Goal: Task Accomplishment & Management: Complete application form

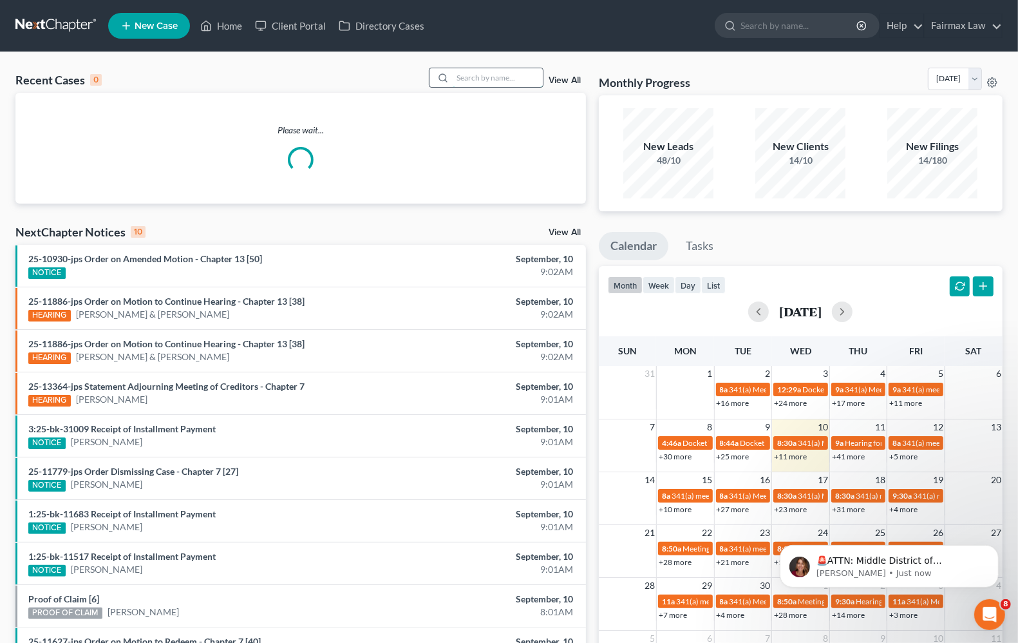
click at [483, 75] on input "search" at bounding box center [498, 77] width 90 height 19
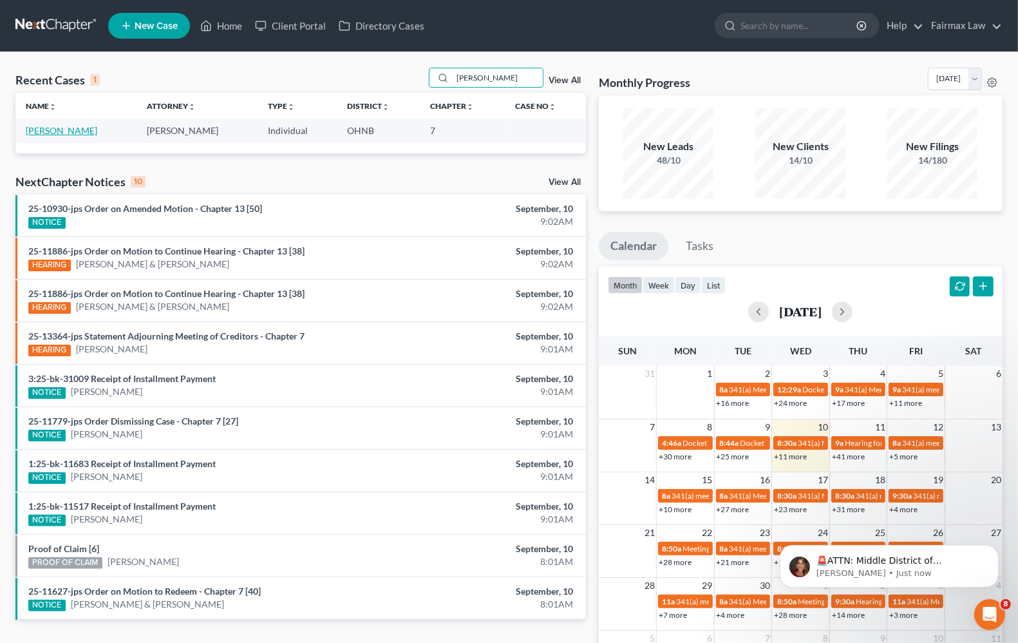
type input "[PERSON_NAME]"
click at [53, 134] on link "[PERSON_NAME]" at bounding box center [61, 130] width 71 height 11
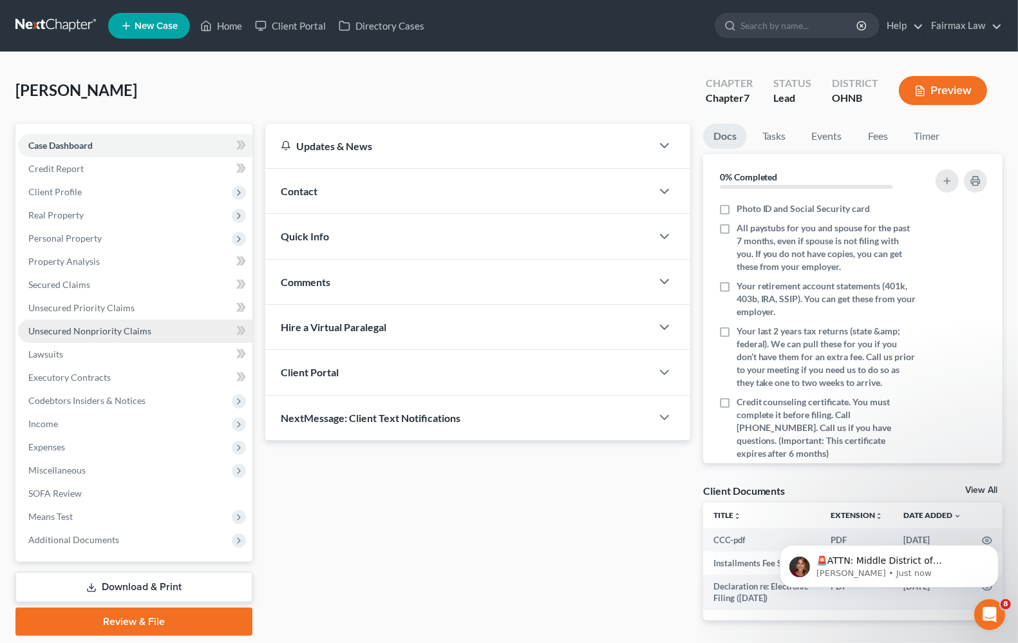
click at [65, 339] on link "Unsecured Nonpriority Claims" at bounding box center [135, 330] width 234 height 23
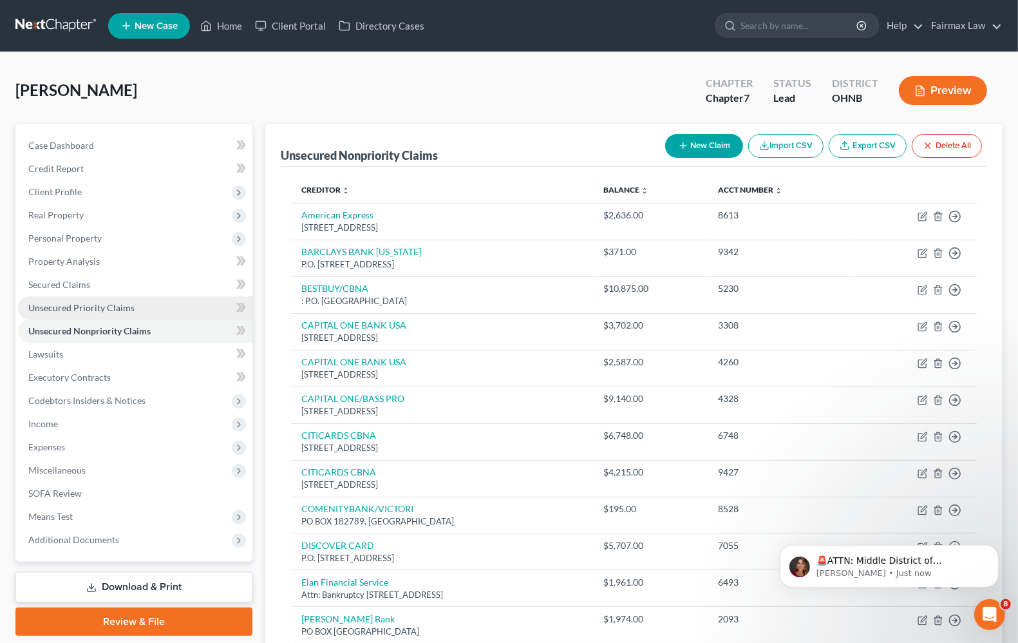
click at [59, 309] on span "Unsecured Priority Claims" at bounding box center [81, 307] width 106 height 11
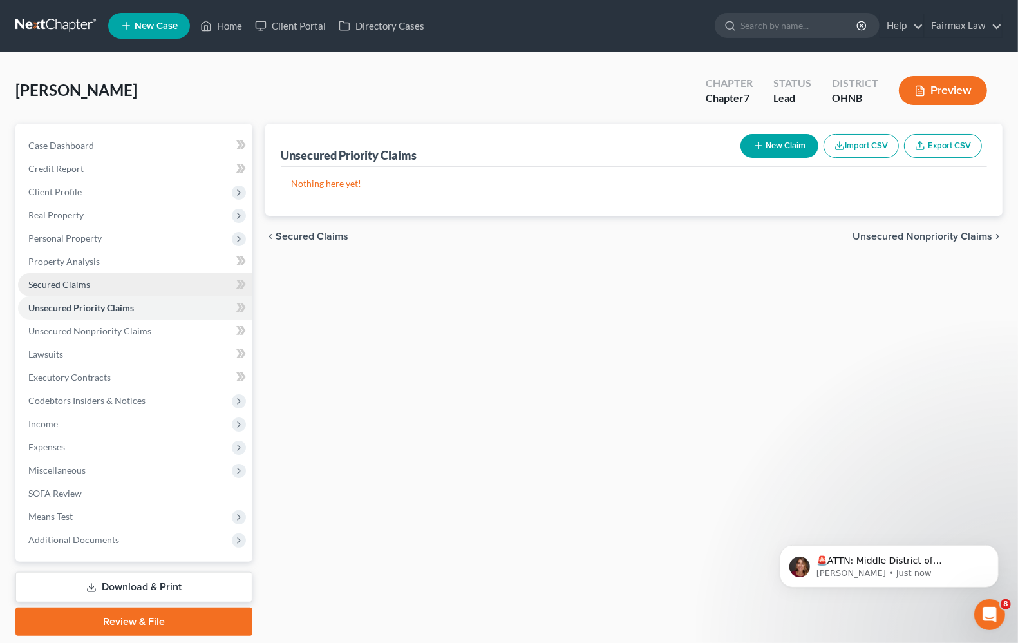
click at [62, 289] on link "Secured Claims" at bounding box center [135, 284] width 234 height 23
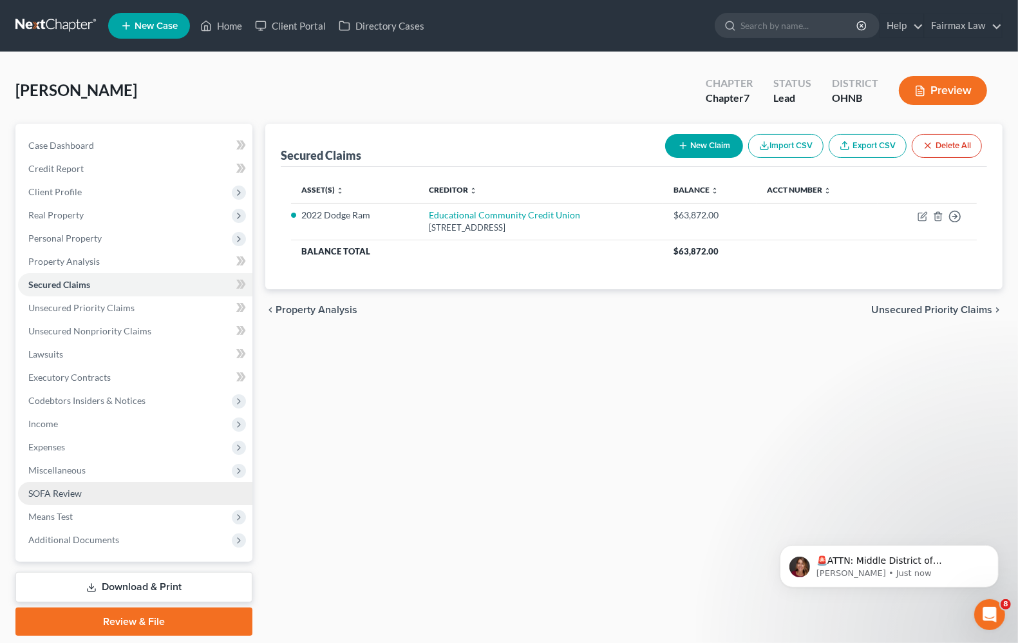
click at [52, 493] on span "SOFA Review" at bounding box center [54, 493] width 53 height 11
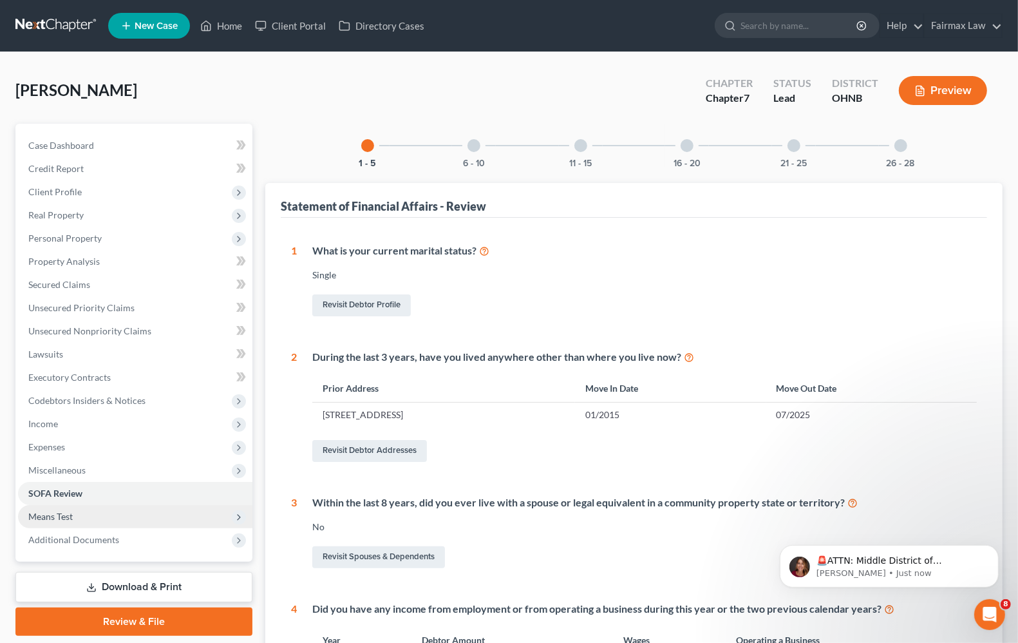
click at [55, 516] on span "Means Test" at bounding box center [50, 516] width 44 height 11
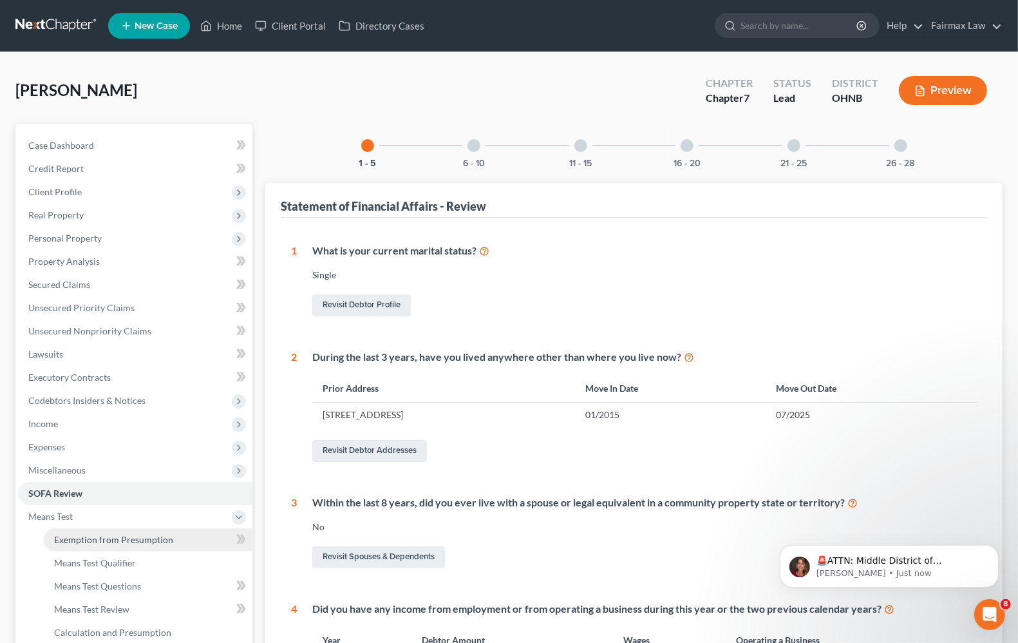
click at [95, 538] on span "Exemption from Presumption" at bounding box center [113, 539] width 119 height 11
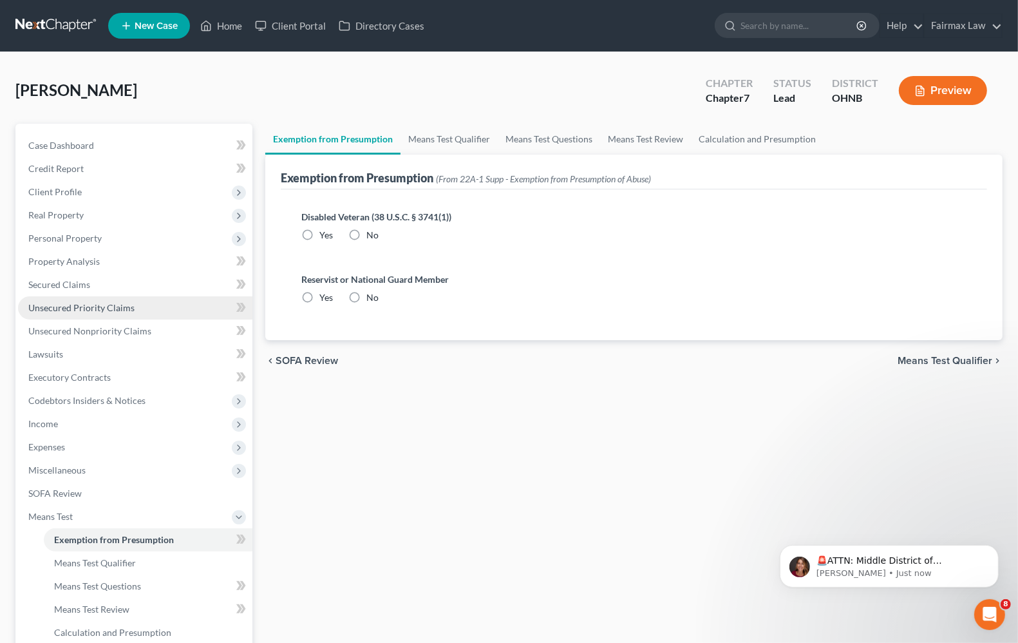
click at [71, 311] on span "Unsecured Priority Claims" at bounding box center [81, 307] width 106 height 11
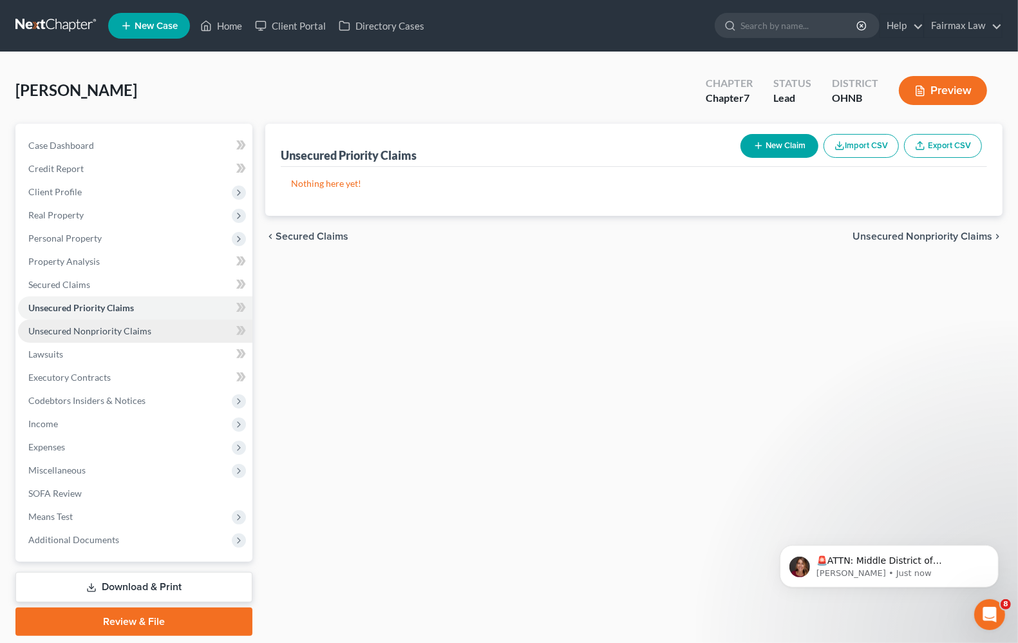
click at [71, 334] on span "Unsecured Nonpriority Claims" at bounding box center [89, 330] width 123 height 11
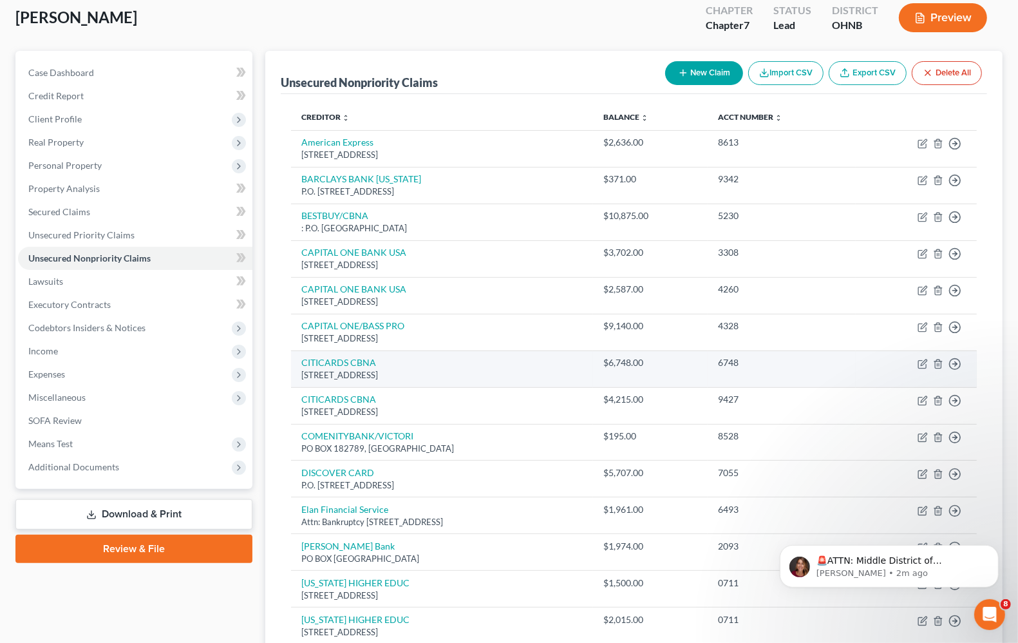
scroll to position [64, 0]
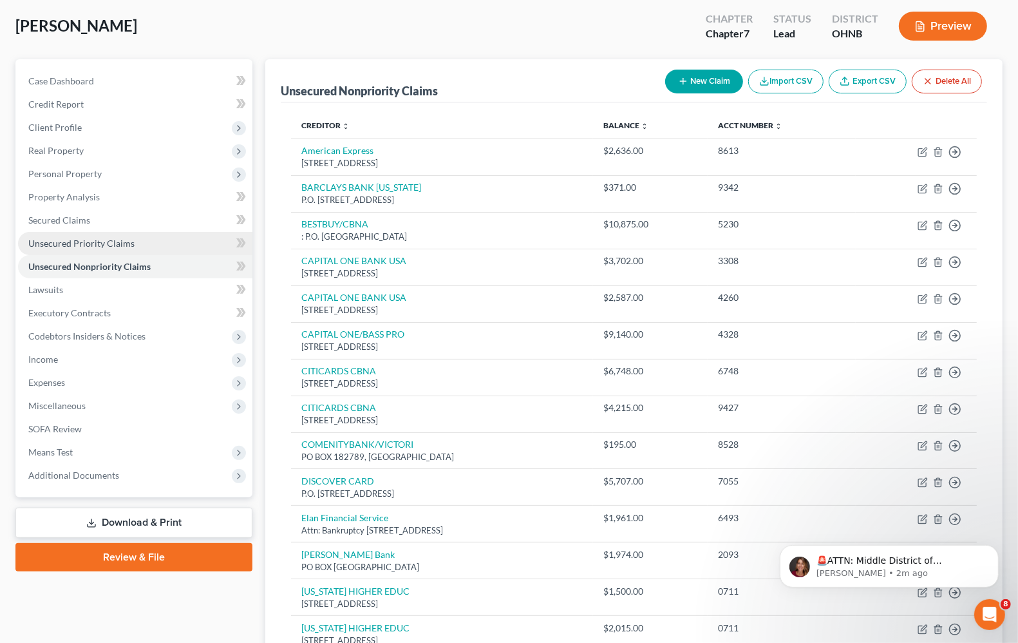
click at [113, 249] on link "Unsecured Priority Claims" at bounding box center [135, 243] width 234 height 23
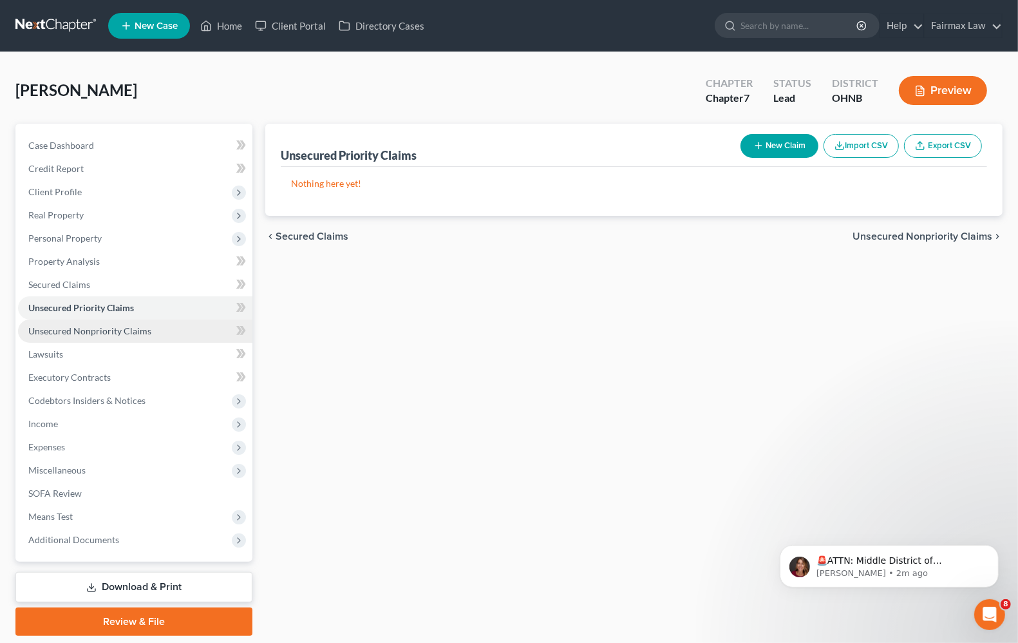
click at [108, 320] on link "Unsecured Nonpriority Claims" at bounding box center [135, 330] width 234 height 23
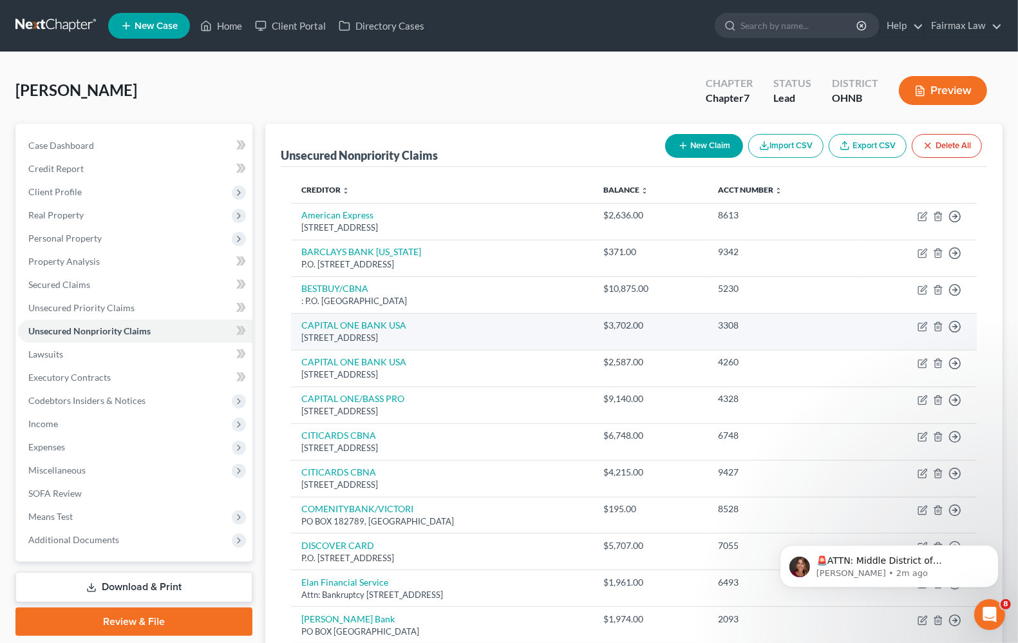
scroll to position [81, 0]
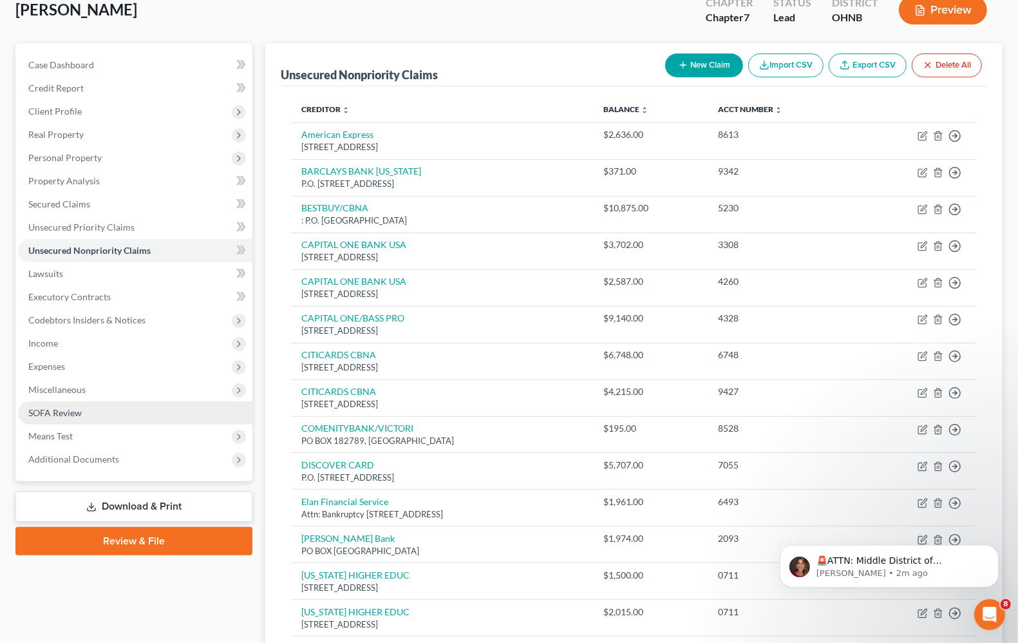
click at [50, 416] on span "SOFA Review" at bounding box center [54, 412] width 53 height 11
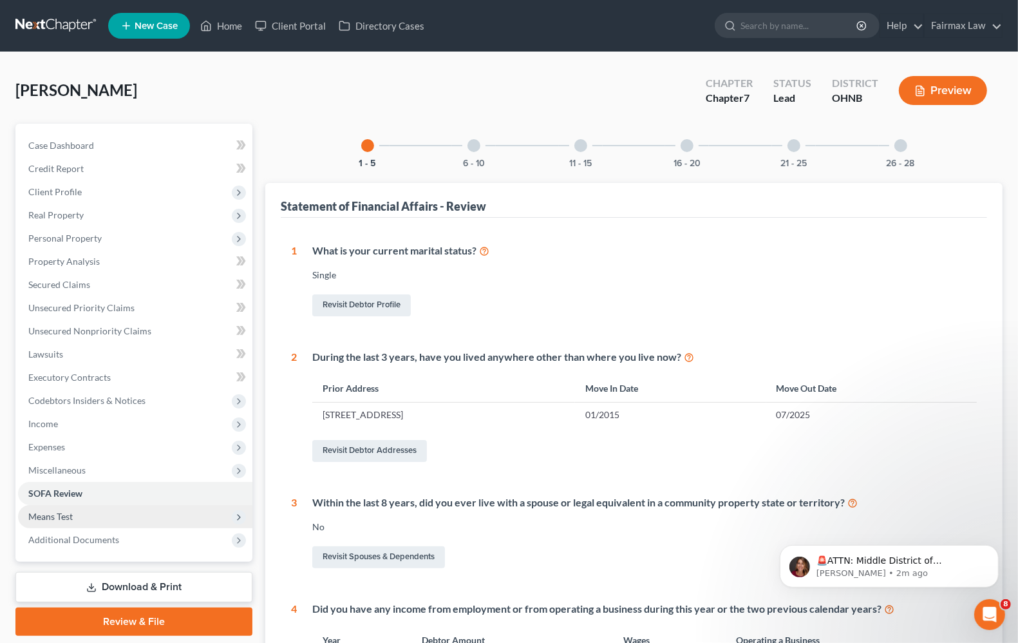
click at [62, 514] on span "Means Test" at bounding box center [50, 516] width 44 height 11
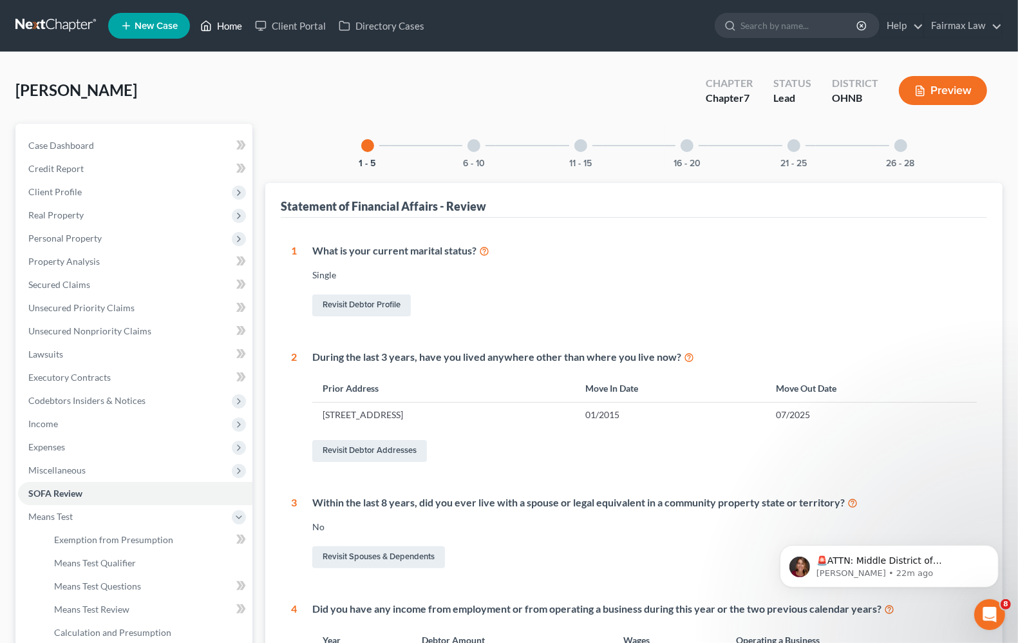
click at [227, 18] on link "Home" at bounding box center [221, 25] width 55 height 23
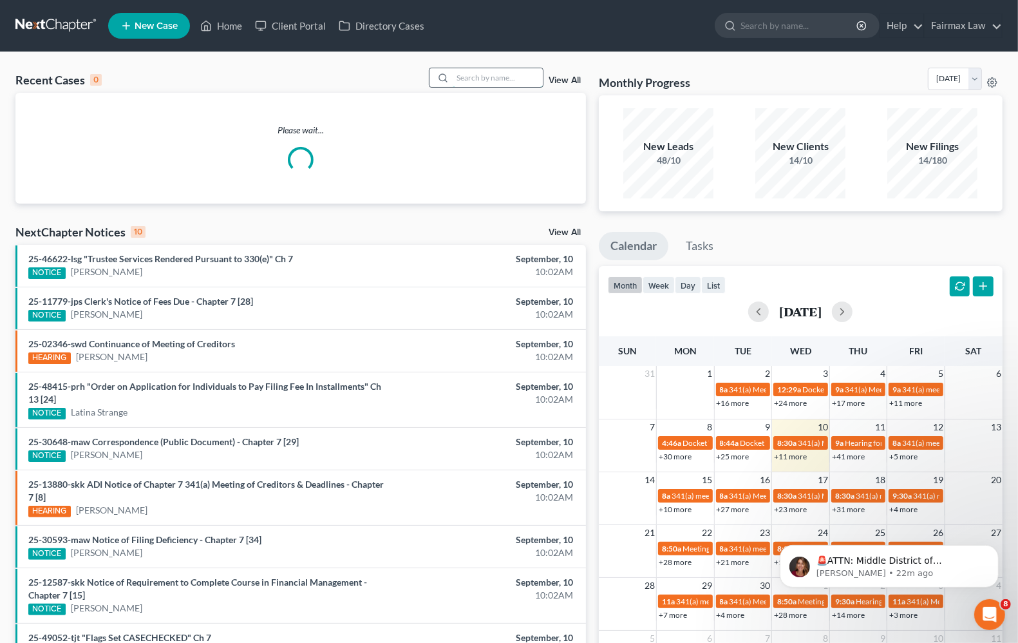
click at [495, 73] on input "search" at bounding box center [498, 77] width 90 height 19
type input "[PERSON_NAME]"
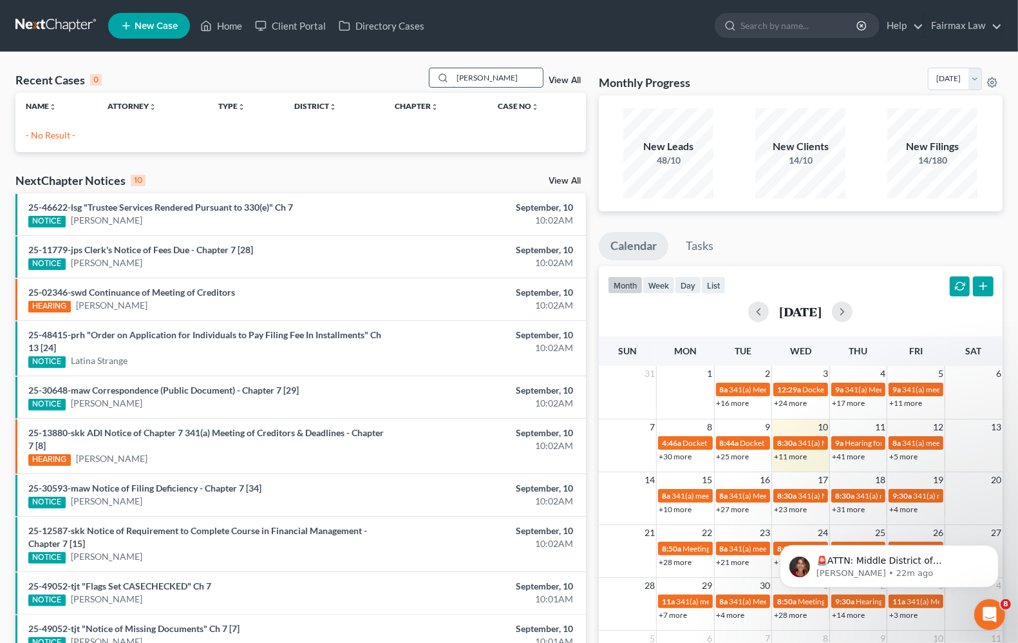
drag, startPoint x: 526, startPoint y: 82, endPoint x: 442, endPoint y: 68, distance: 84.9
click at [445, 69] on div "[PERSON_NAME]" at bounding box center [486, 78] width 115 height 20
type input "[PERSON_NAME]"
click at [836, 558] on p "🚨ATTN: Middle District of [US_STATE] The court has added a new Credit Counselin…" at bounding box center [899, 560] width 166 height 13
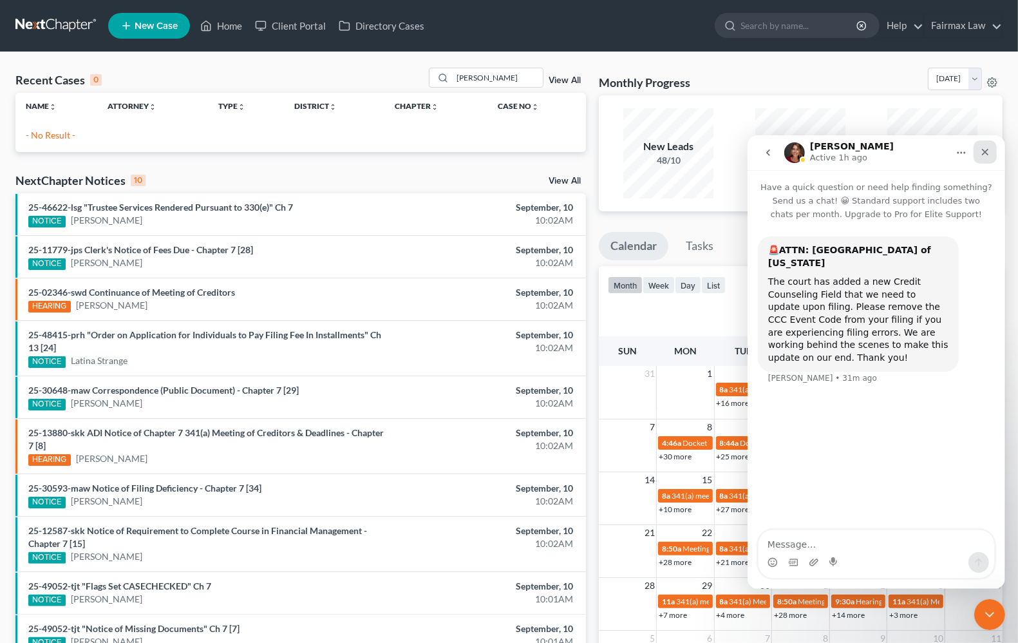
click at [981, 155] on icon "Close" at bounding box center [985, 151] width 10 height 10
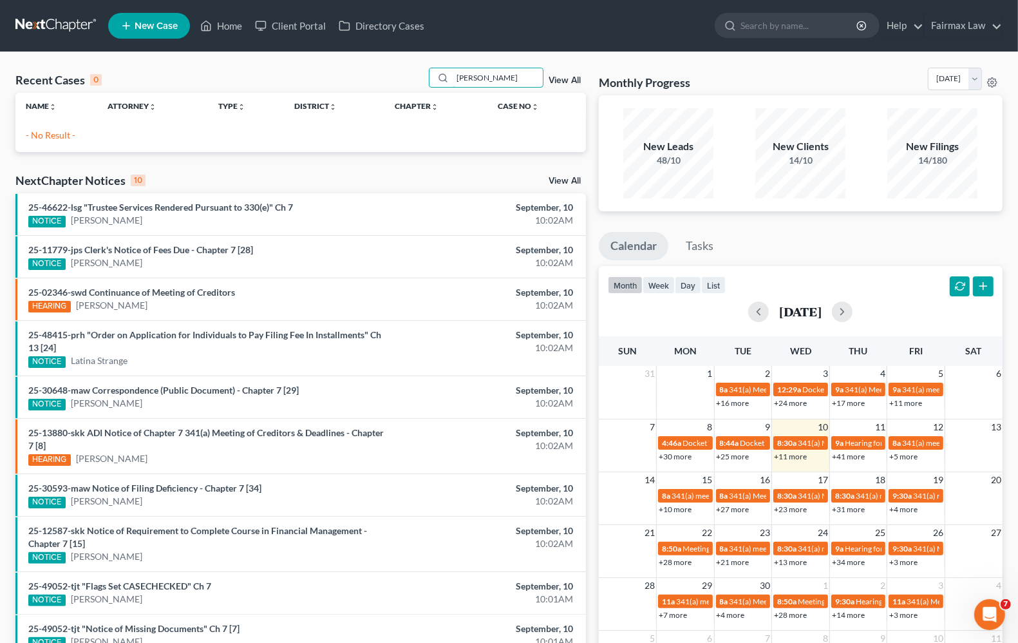
drag, startPoint x: 509, startPoint y: 71, endPoint x: 406, endPoint y: 74, distance: 103.1
click at [406, 74] on div "Recent Cases 0 [PERSON_NAME] View All" at bounding box center [300, 80] width 571 height 25
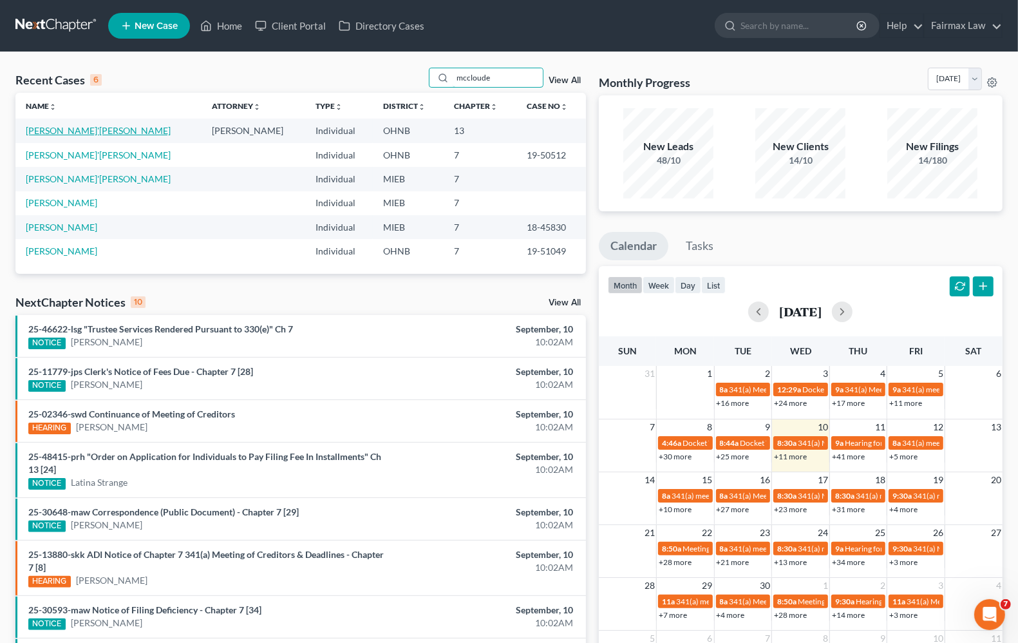
type input "mccloude"
click at [82, 130] on link "[PERSON_NAME]'[PERSON_NAME]" at bounding box center [98, 130] width 145 height 11
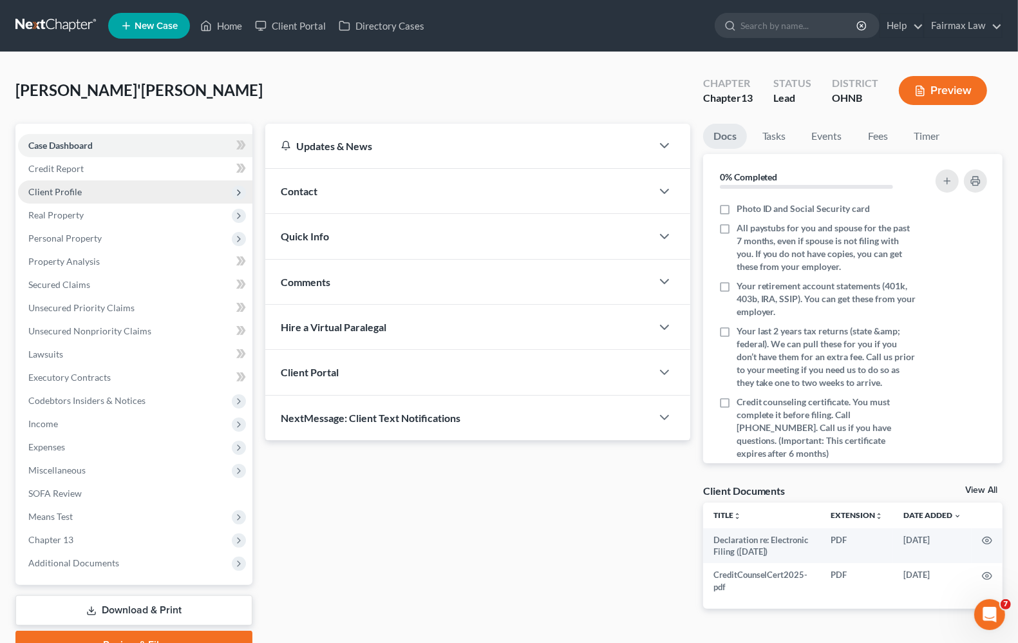
click at [55, 195] on span "Client Profile" at bounding box center [54, 191] width 53 height 11
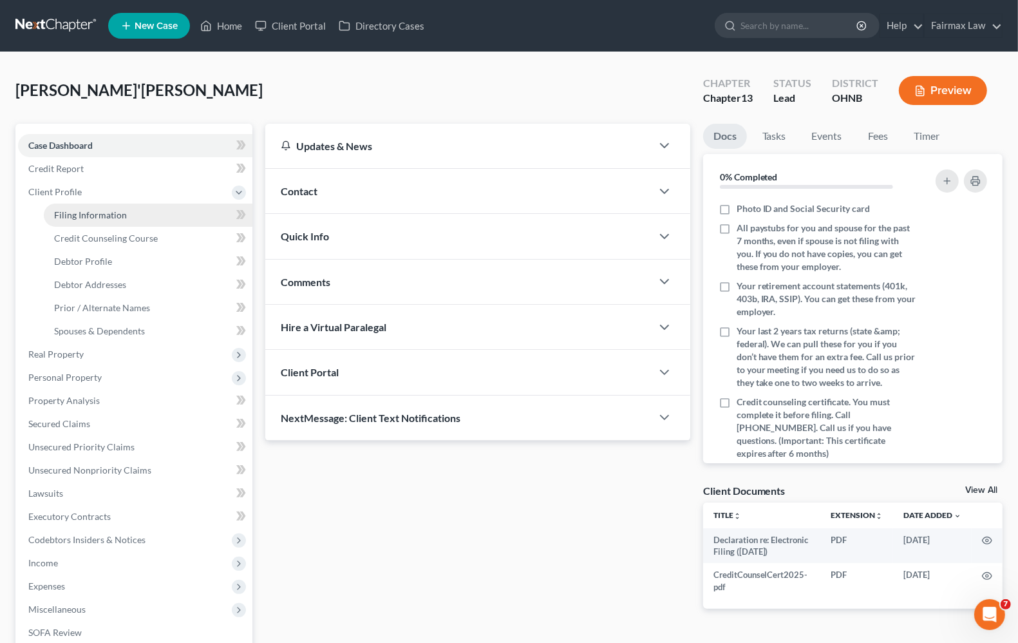
click at [89, 214] on span "Filing Information" at bounding box center [90, 214] width 73 height 11
select select "1"
select select "0"
select select "3"
select select "0"
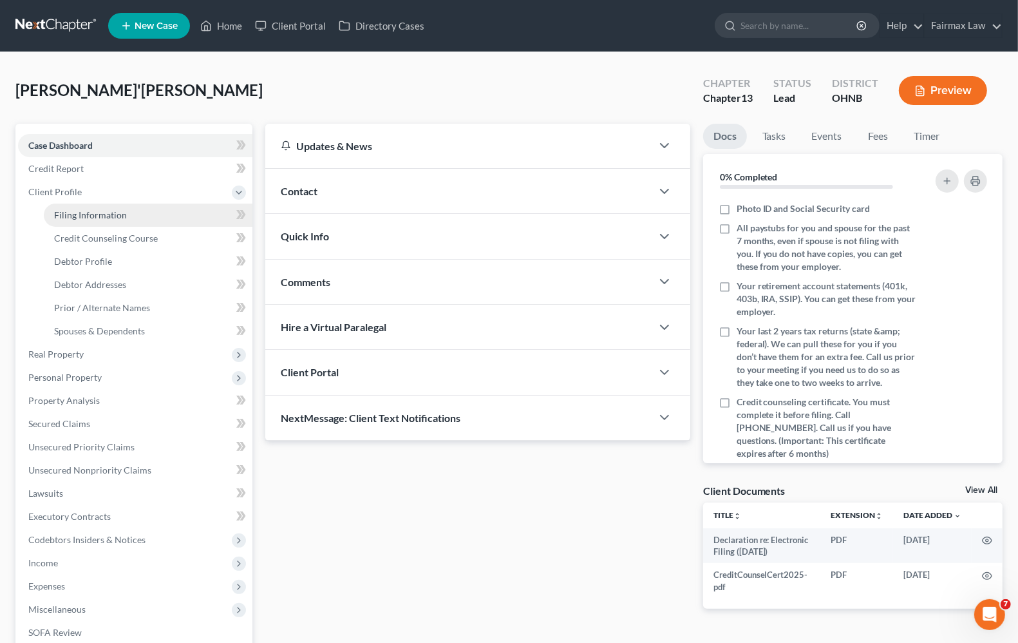
select select "36"
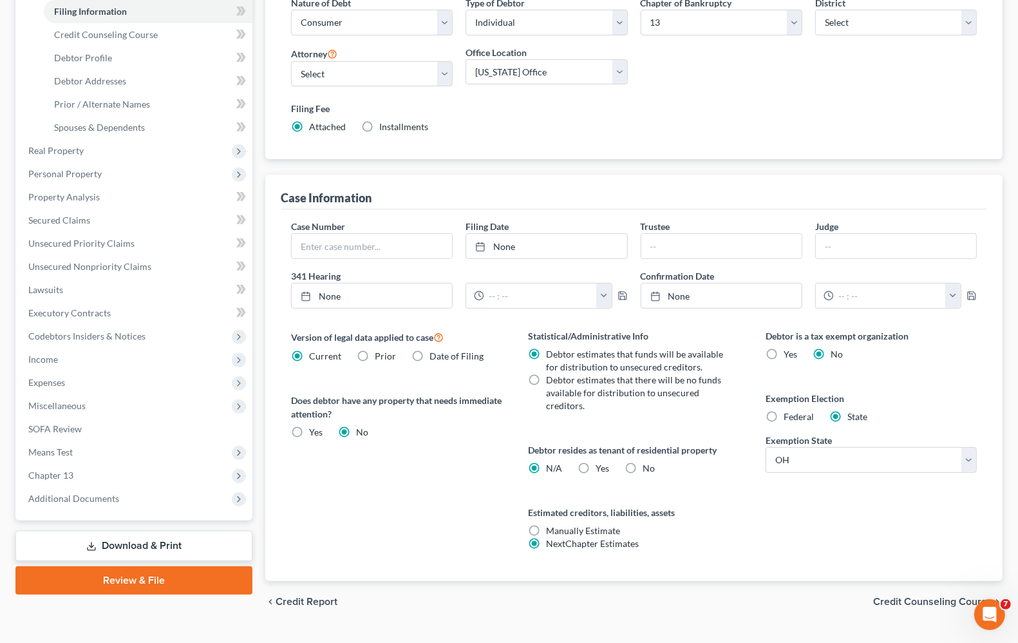
scroll to position [232, 0]
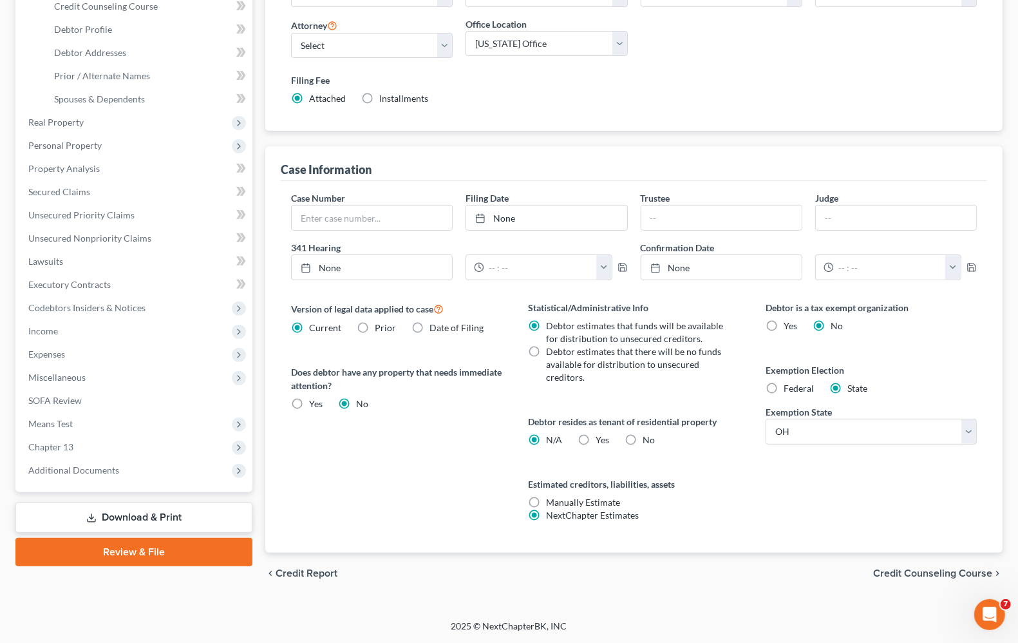
click at [915, 568] on span "Credit Counseling Course" at bounding box center [932, 573] width 119 height 10
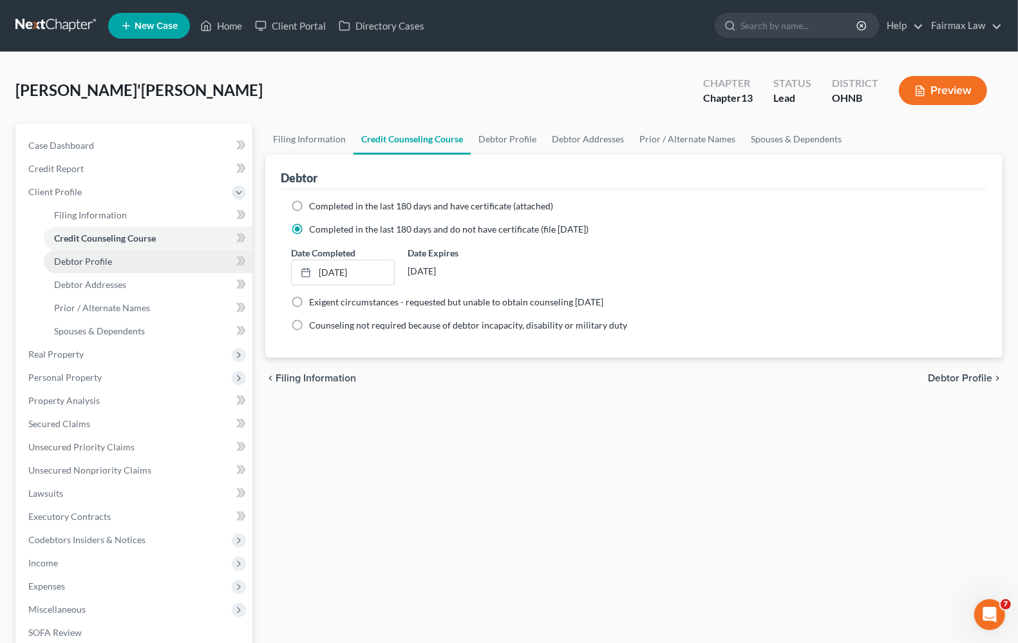
click at [110, 261] on span "Debtor Profile" at bounding box center [83, 261] width 58 height 11
select select "0"
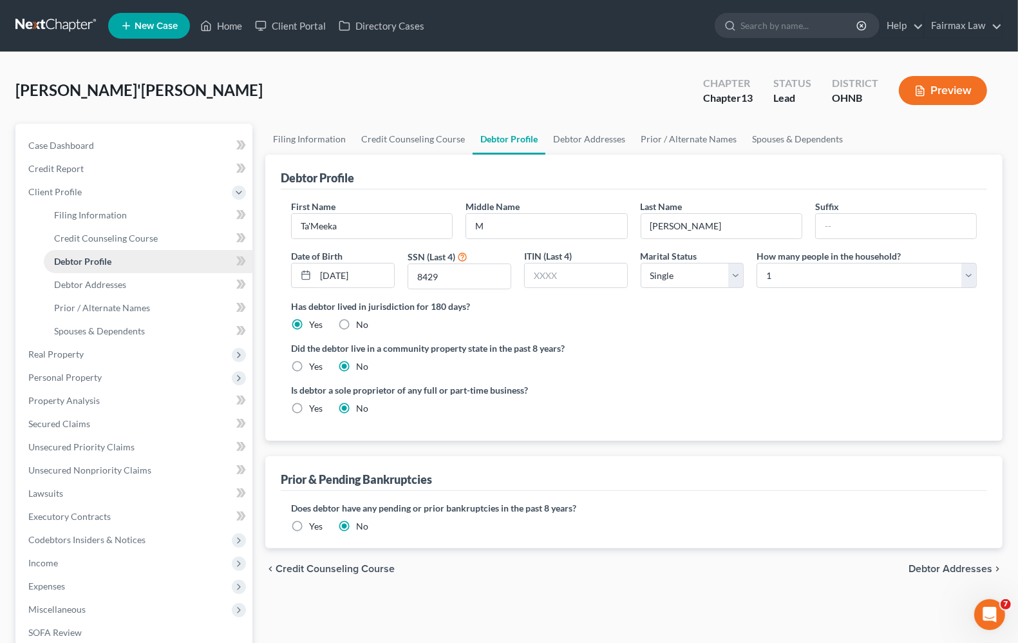
radio input "true"
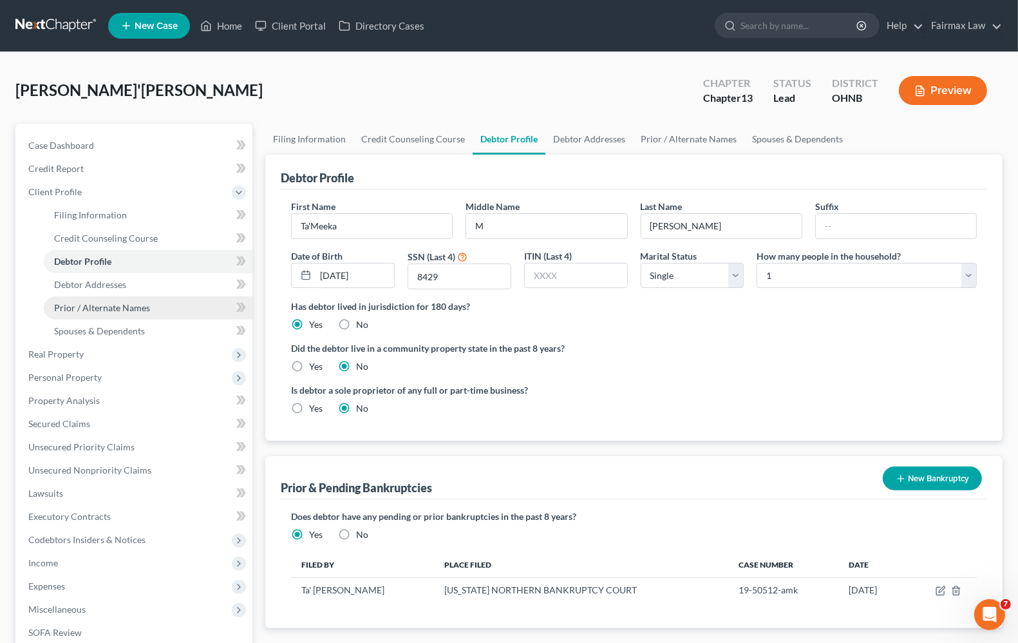
click at [92, 307] on span "Prior / Alternate Names" at bounding box center [102, 307] width 96 height 11
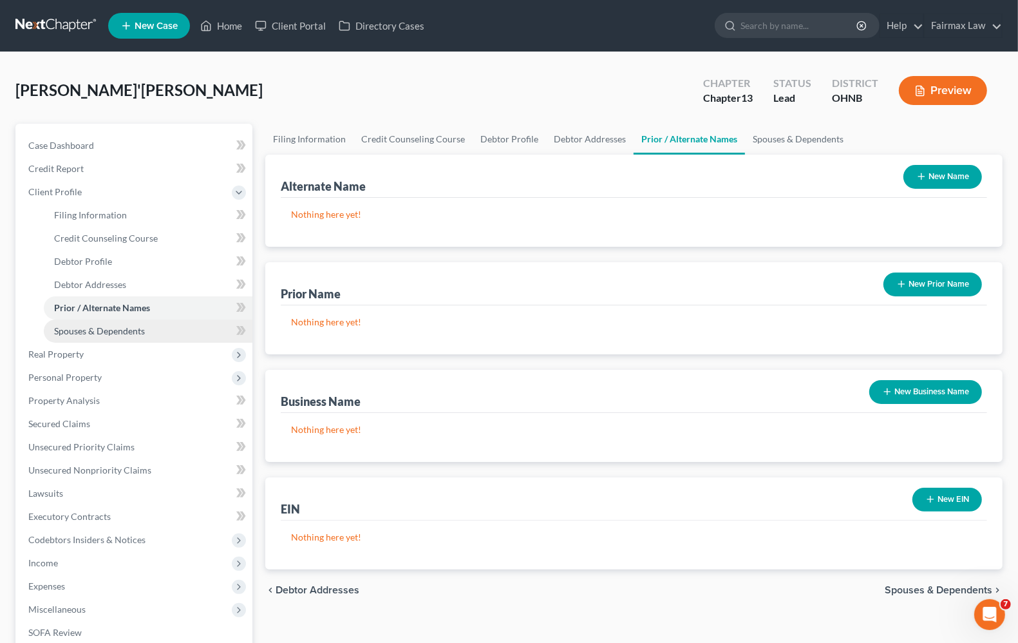
click at [113, 327] on span "Spouses & Dependents" at bounding box center [99, 330] width 91 height 11
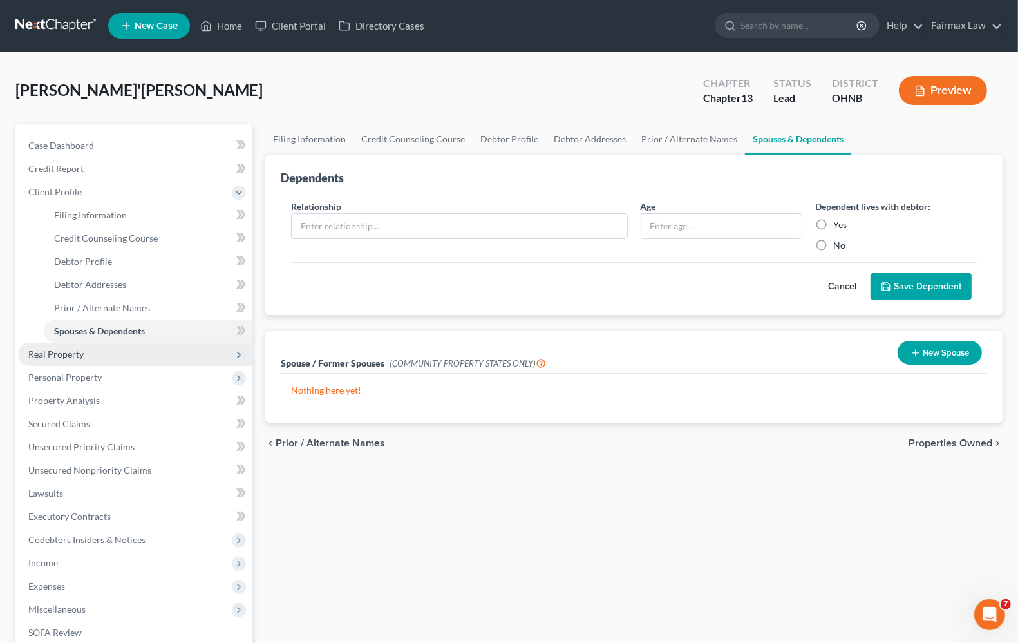
click at [60, 357] on span "Real Property" at bounding box center [55, 353] width 55 height 11
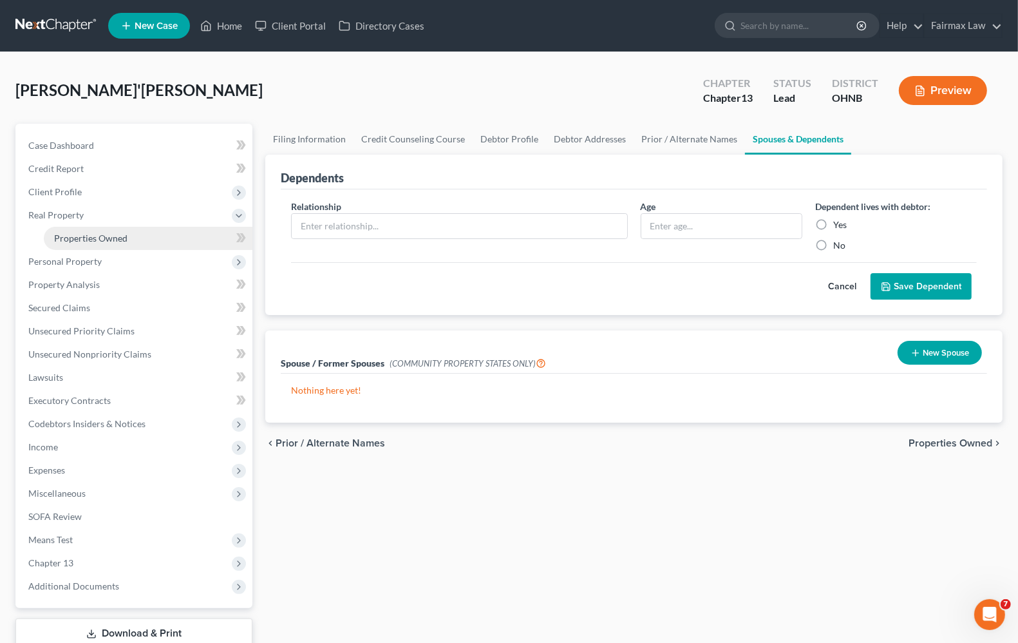
click at [68, 239] on span "Properties Owned" at bounding box center [90, 237] width 73 height 11
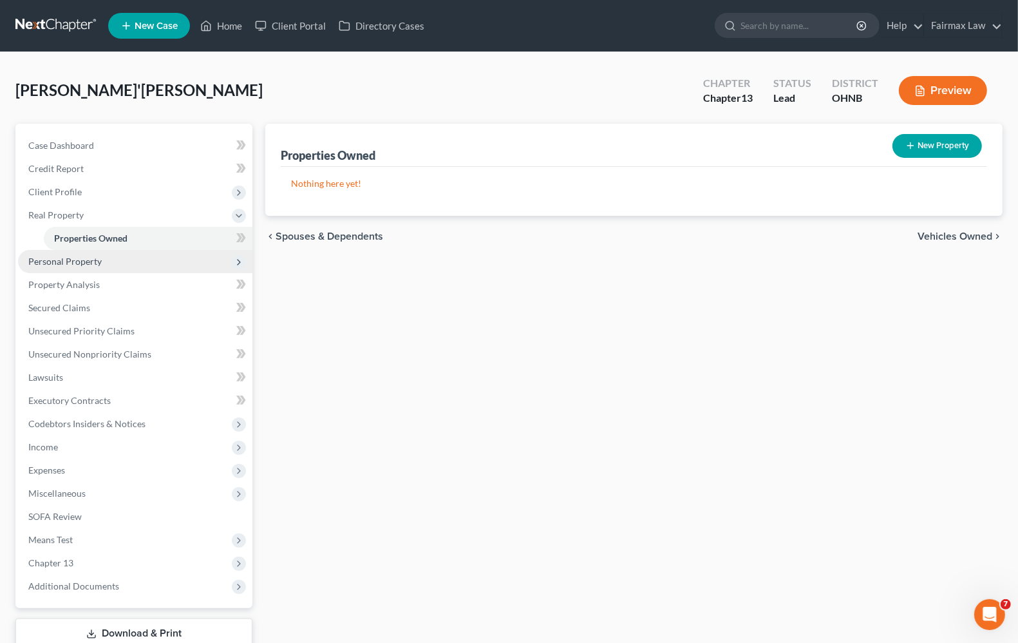
click at [72, 261] on span "Personal Property" at bounding box center [64, 261] width 73 height 11
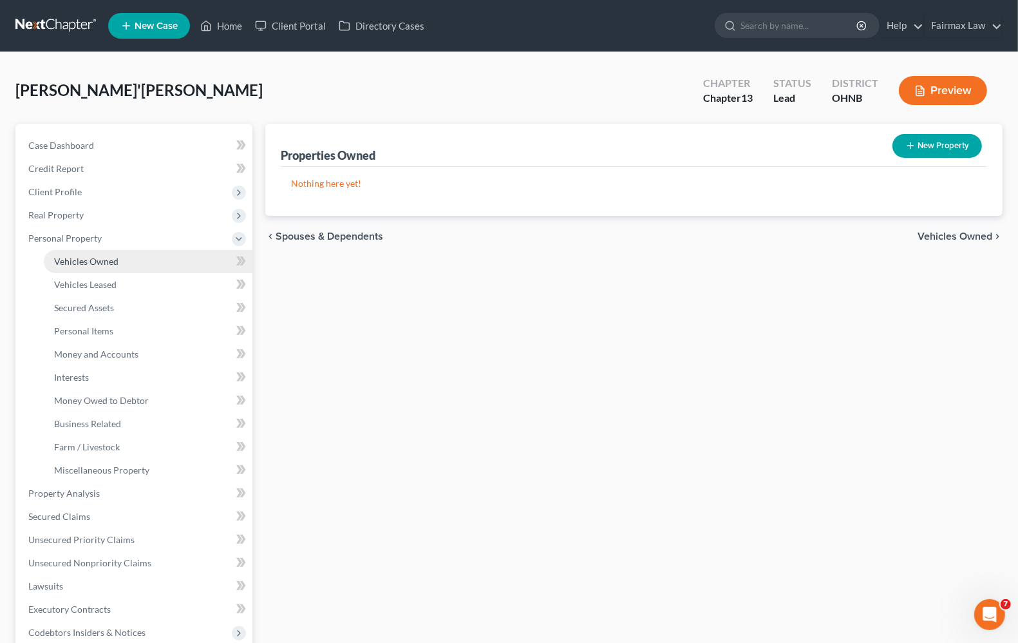
click at [85, 262] on span "Vehicles Owned" at bounding box center [86, 261] width 64 height 11
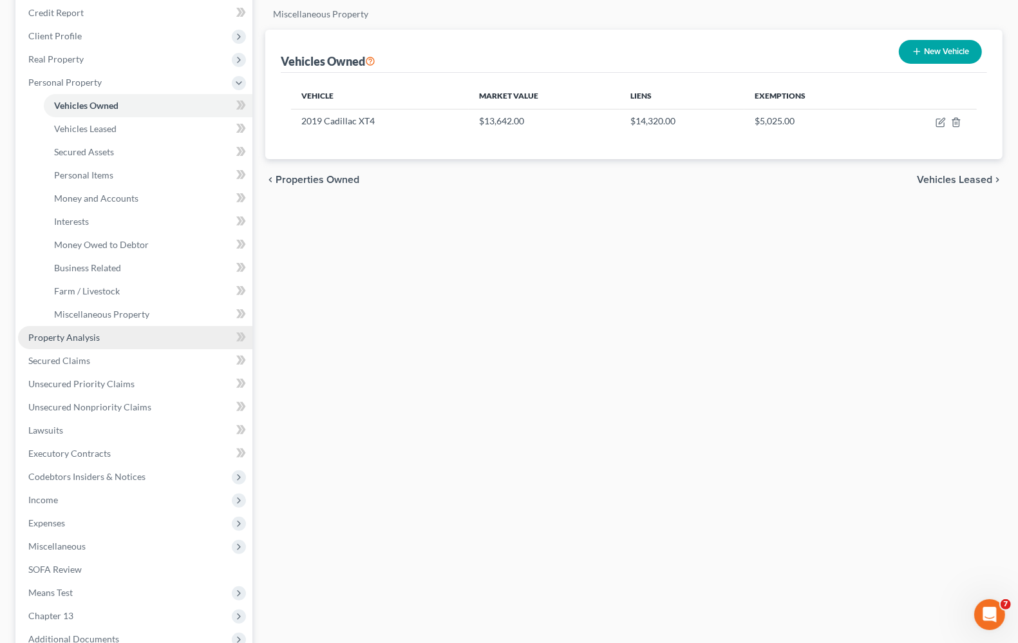
scroll to position [161, 0]
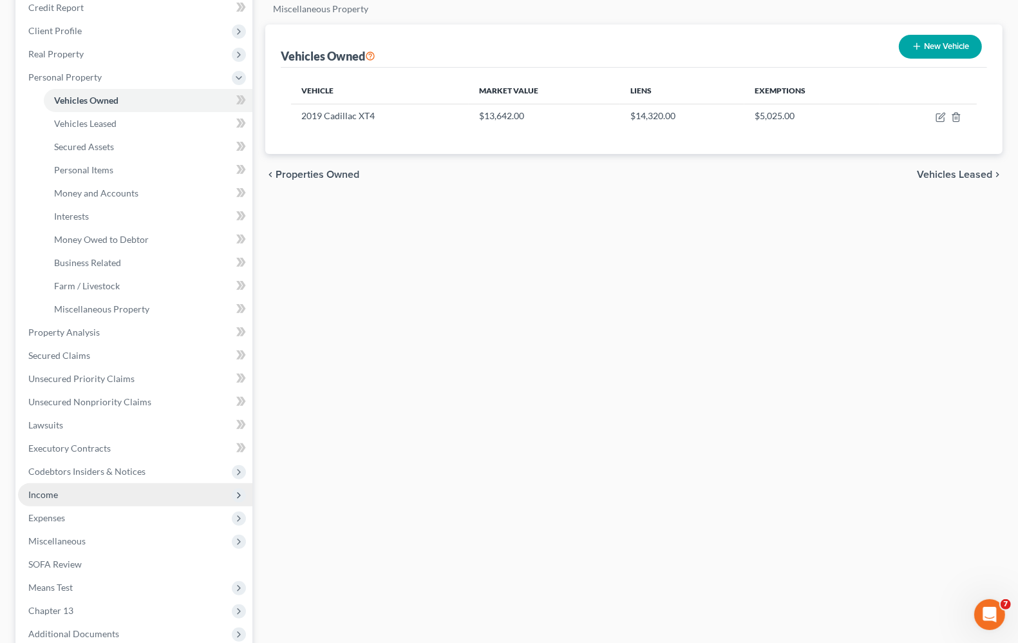
click at [47, 496] on span "Income" at bounding box center [43, 494] width 30 height 11
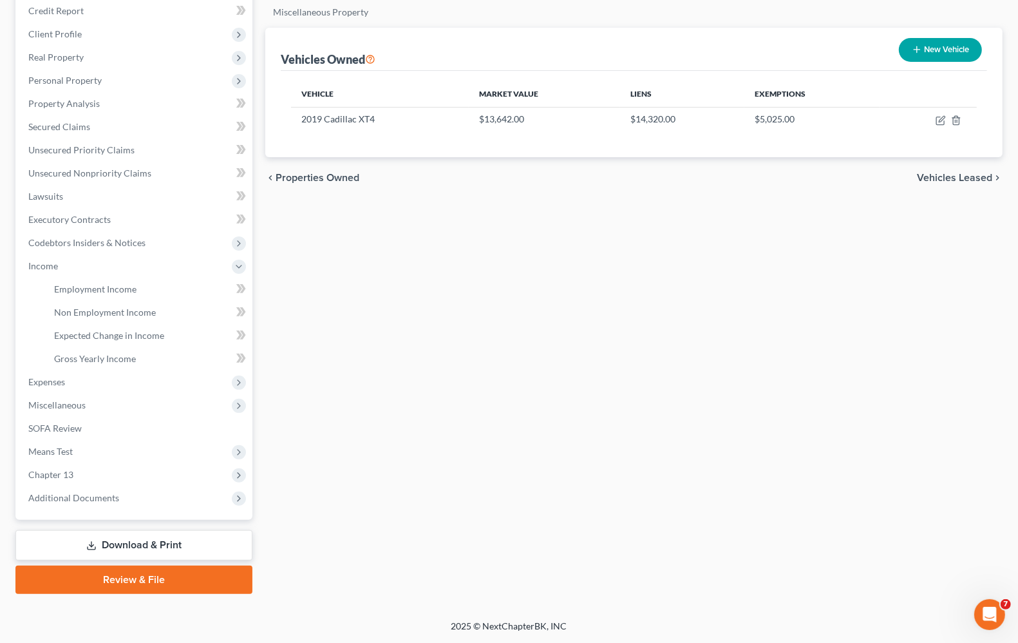
scroll to position [156, 0]
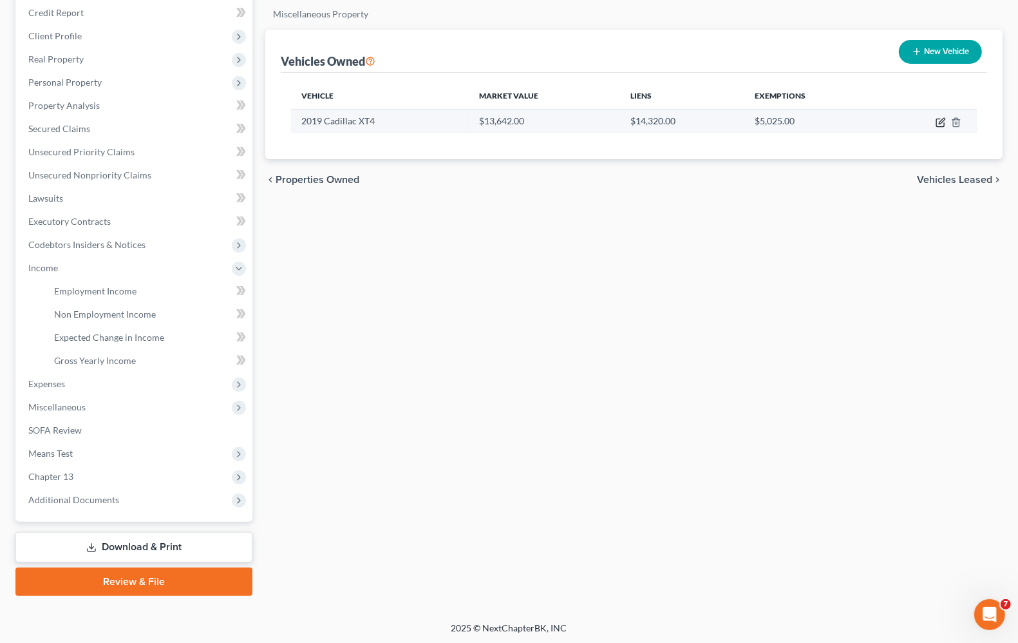
click at [939, 120] on icon "button" at bounding box center [941, 122] width 10 height 10
select select "0"
select select "7"
select select "3"
select select "0"
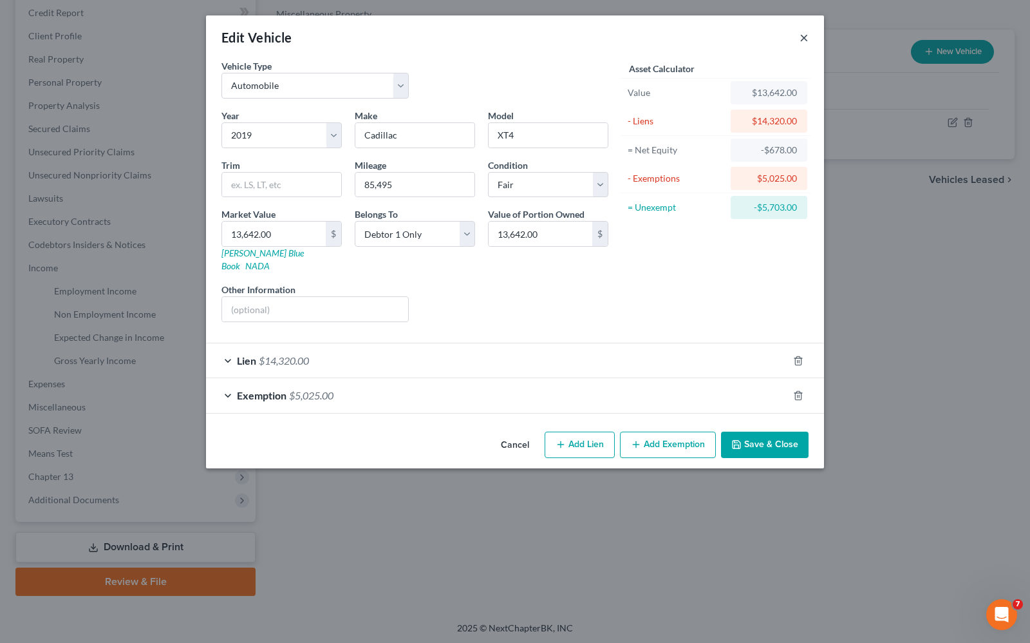
click at [802, 33] on button "×" at bounding box center [804, 37] width 9 height 15
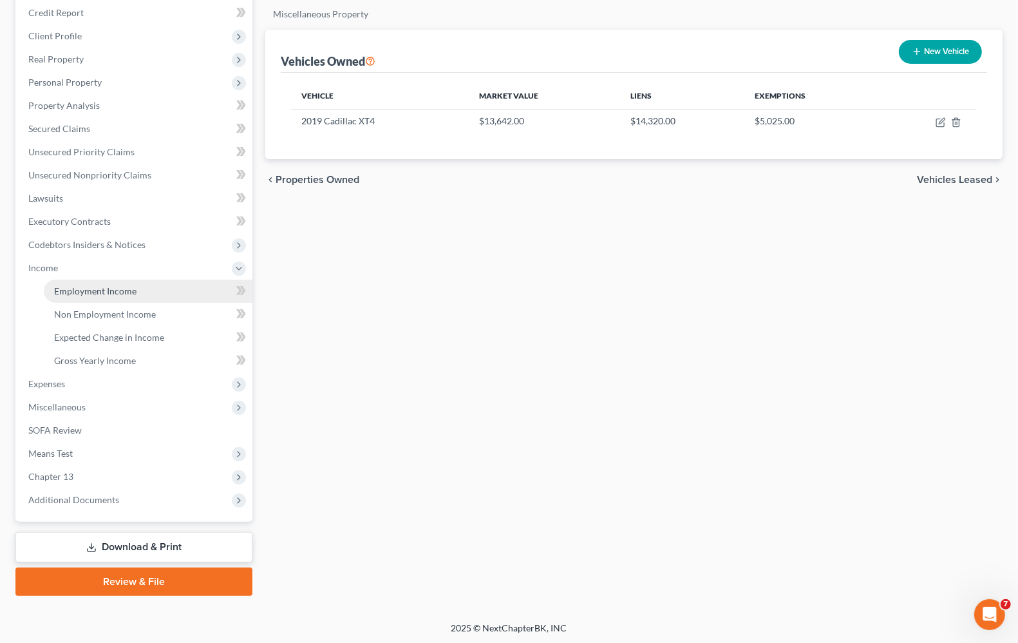
click at [89, 290] on span "Employment Income" at bounding box center [95, 290] width 82 height 11
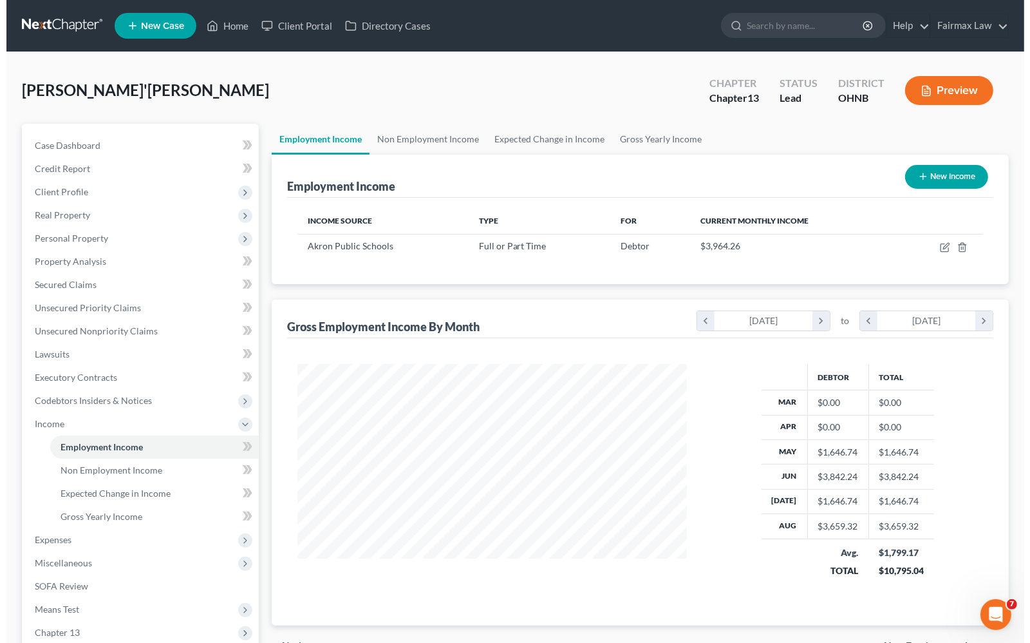
scroll to position [232, 414]
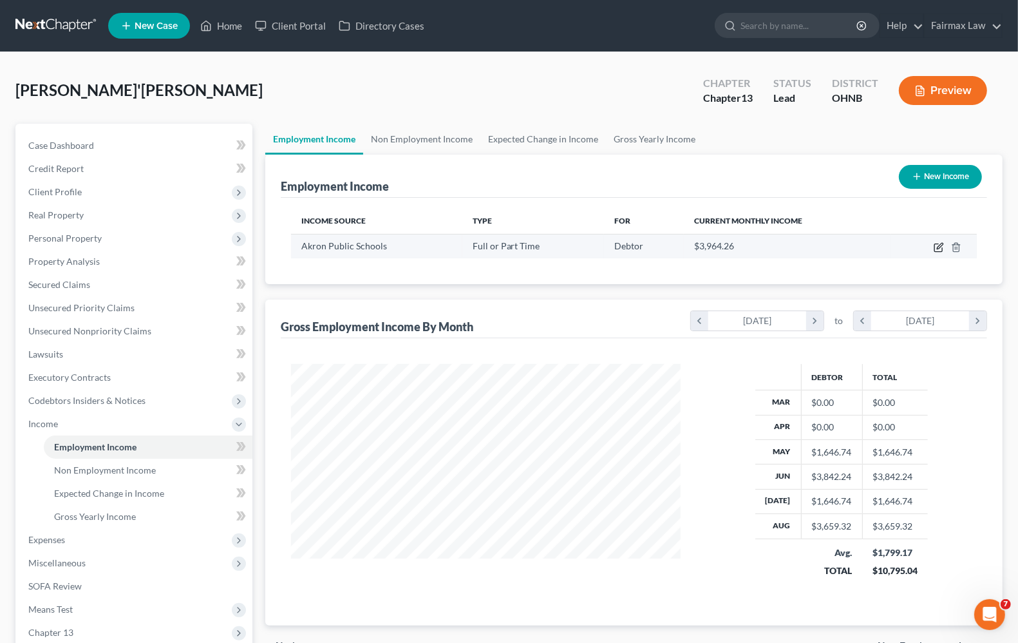
click at [937, 243] on icon "button" at bounding box center [939, 247] width 10 height 10
select select "0"
select select "36"
select select "2"
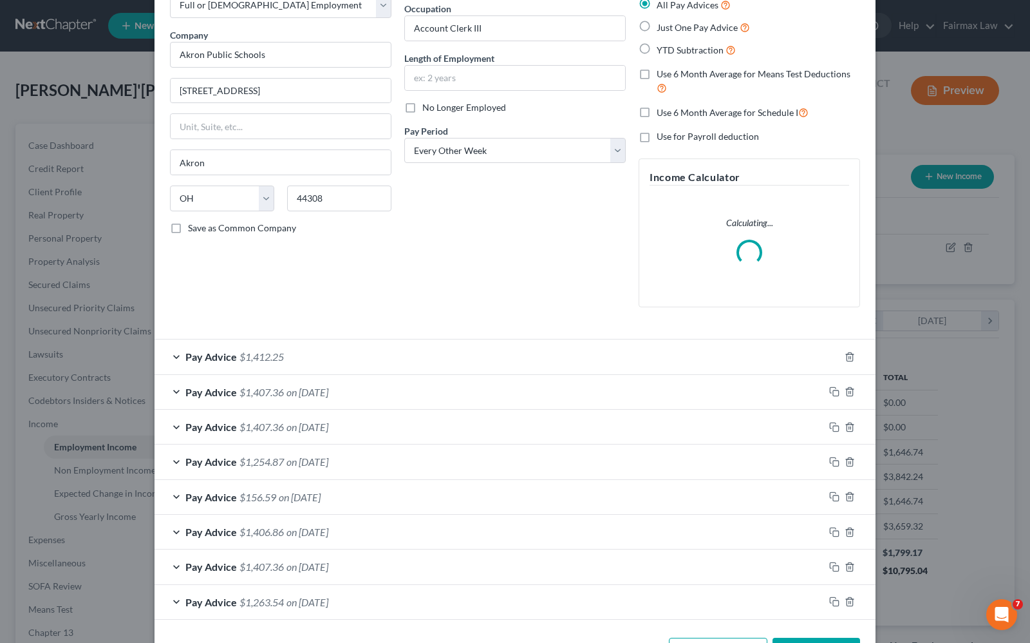
scroll to position [129, 0]
